Goal: Task Accomplishment & Management: Use online tool/utility

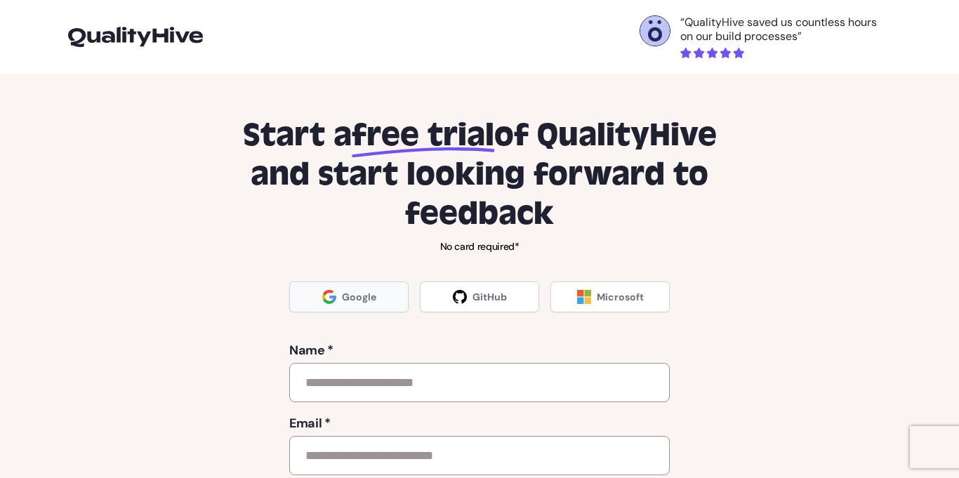
click at [367, 301] on span "Google" at bounding box center [359, 297] width 34 height 14
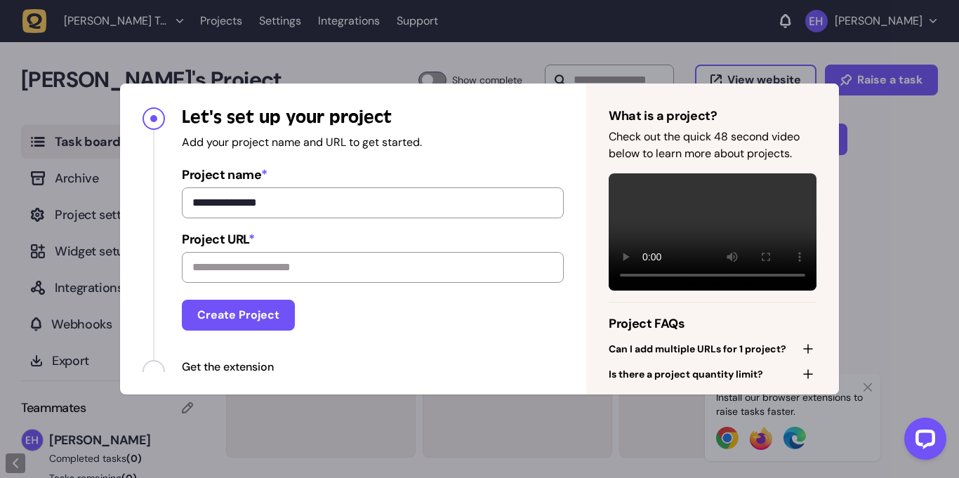
scroll to position [1, 0]
click at [278, 313] on button "Create Project" at bounding box center [238, 315] width 113 height 31
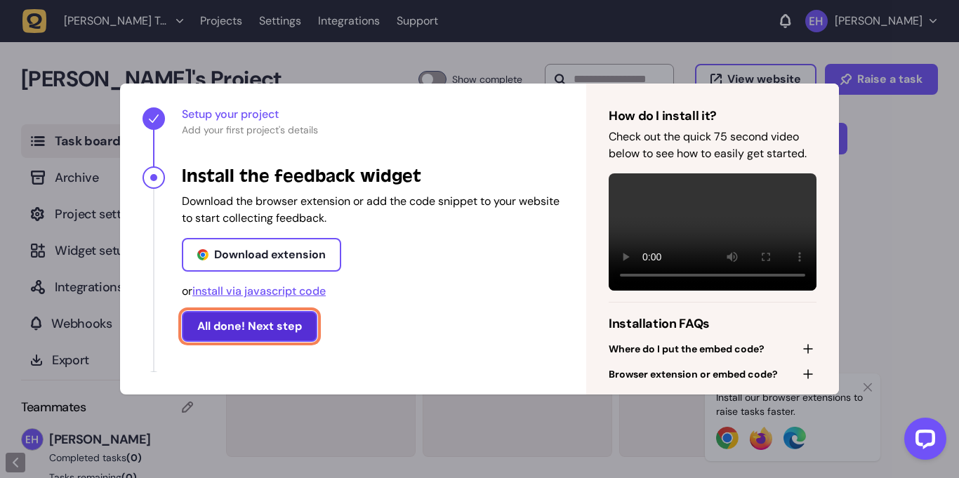
click at [263, 315] on button "All done! Next step" at bounding box center [250, 326] width 136 height 31
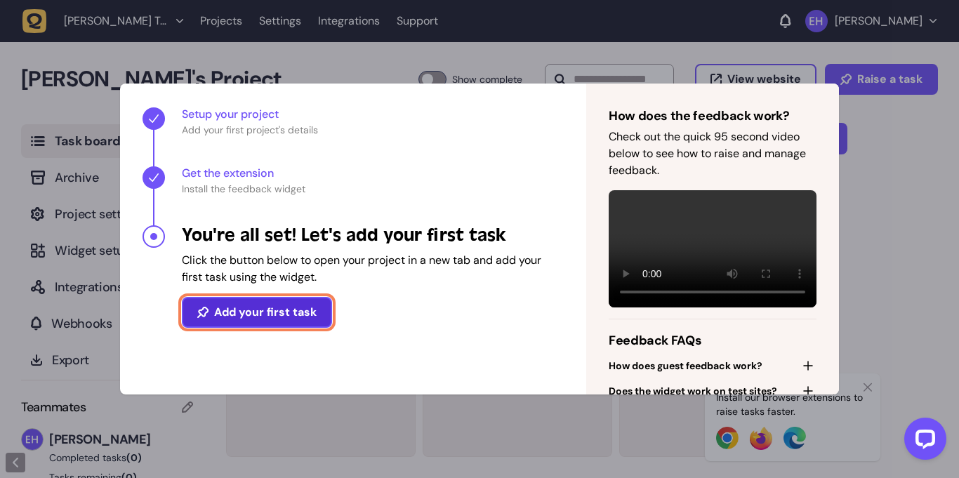
click at [264, 312] on button "Add your first task" at bounding box center [257, 312] width 150 height 31
